Goal: Obtain resource: Download file/media

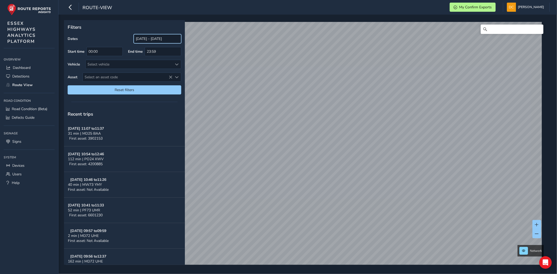
click at [147, 39] on input "[DATE] - [DATE]" at bounding box center [158, 38] width 48 height 9
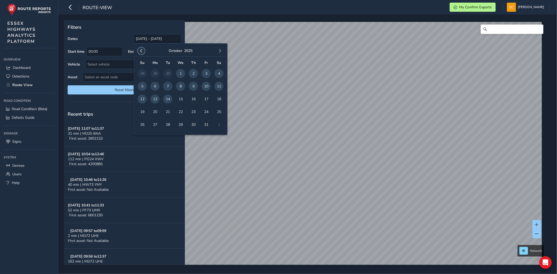
click at [142, 50] on span "button" at bounding box center [141, 51] width 4 height 4
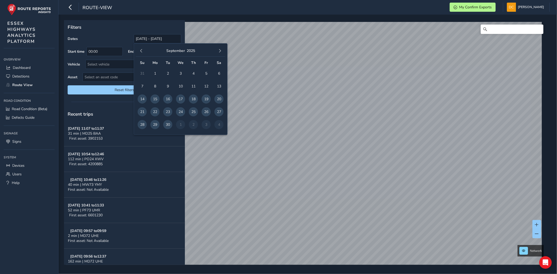
click at [141, 50] on span "button" at bounding box center [141, 51] width 4 height 4
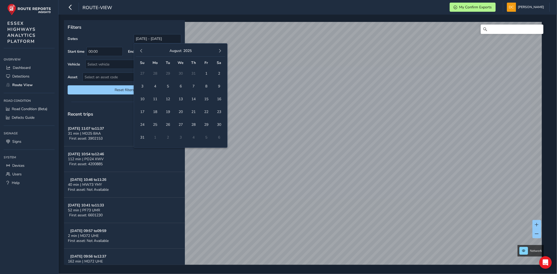
click at [145, 50] on div "[DATE]" at bounding box center [181, 50] width 90 height 11
click at [138, 51] on button "button" at bounding box center [141, 50] width 7 height 7
click at [169, 73] on span "1" at bounding box center [167, 73] width 9 height 9
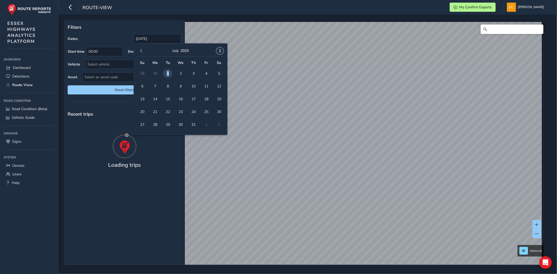
click at [218, 50] on span "button" at bounding box center [220, 51] width 4 height 4
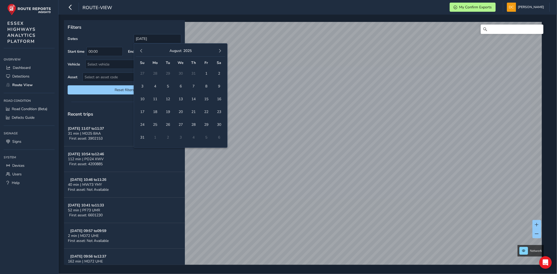
click at [218, 50] on span "button" at bounding box center [220, 51] width 4 height 4
click at [166, 98] on span "14" at bounding box center [167, 99] width 9 height 9
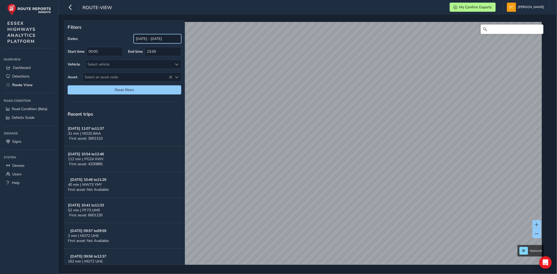
click at [153, 39] on input "[DATE] - [DATE]" at bounding box center [158, 38] width 48 height 9
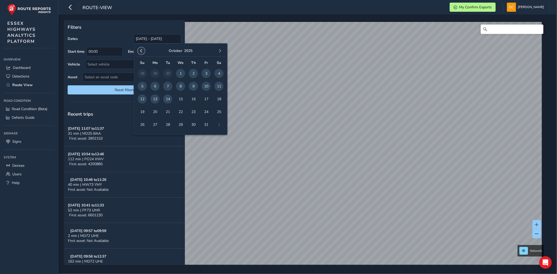
click at [140, 48] on button "button" at bounding box center [141, 50] width 7 height 7
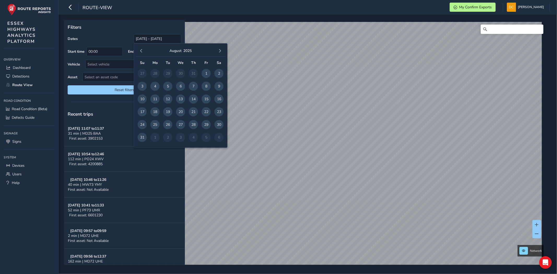
click at [140, 48] on button "button" at bounding box center [141, 50] width 7 height 7
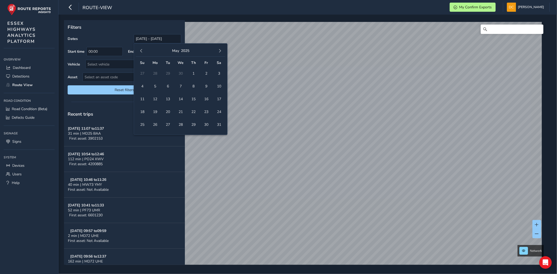
click at [140, 48] on button "button" at bounding box center [141, 50] width 7 height 7
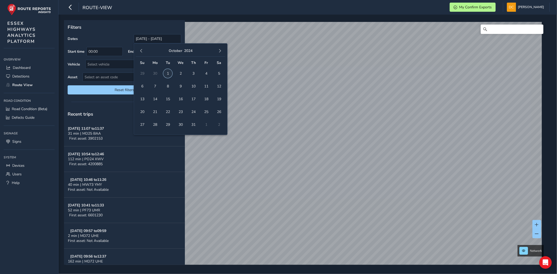
click at [167, 73] on span "1" at bounding box center [167, 73] width 9 height 9
click at [218, 51] on span "button" at bounding box center [220, 51] width 4 height 4
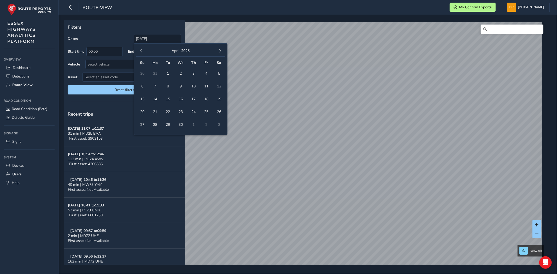
click at [218, 51] on span "button" at bounding box center [220, 51] width 4 height 4
click at [179, 85] on span "11" at bounding box center [180, 86] width 9 height 9
type input "[DATE] - [DATE]"
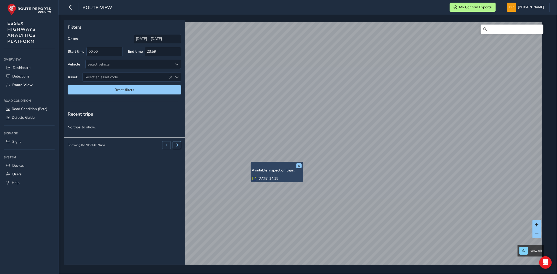
click at [263, 178] on link "[DATE] 14:15" at bounding box center [268, 178] width 21 height 5
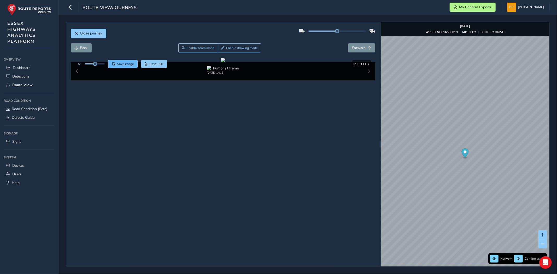
click at [130, 64] on span "Save image" at bounding box center [125, 64] width 17 height 4
click at [118, 66] on span "Save image" at bounding box center [125, 64] width 17 height 4
